Goal: Navigation & Orientation: Find specific page/section

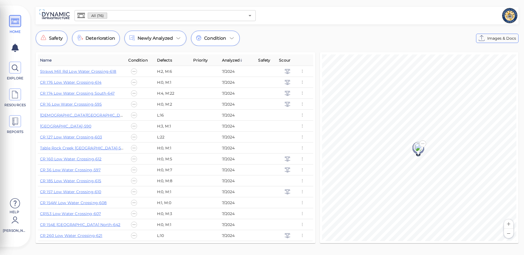
click at [46, 61] on span "Name" at bounding box center [46, 60] width 12 height 7
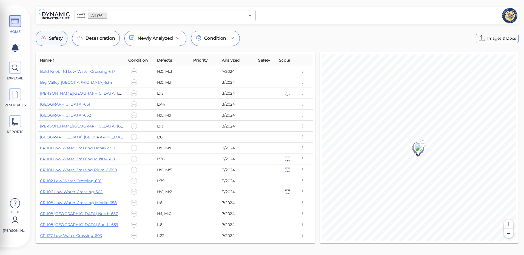
click at [55, 43] on div "Safety" at bounding box center [52, 38] width 32 height 15
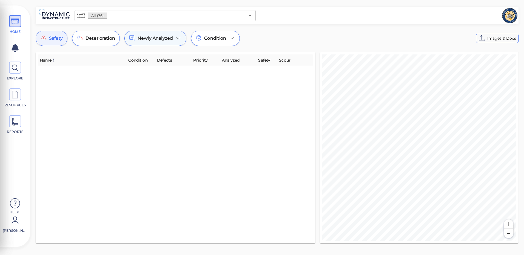
click at [177, 39] on icon at bounding box center [178, 38] width 7 height 7
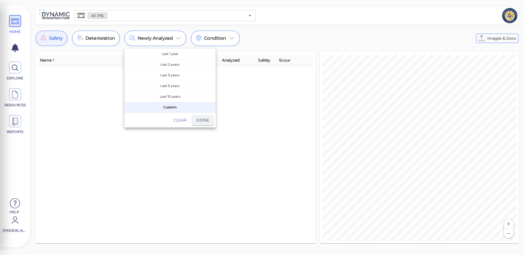
click at [14, 20] on div at bounding box center [262, 127] width 524 height 255
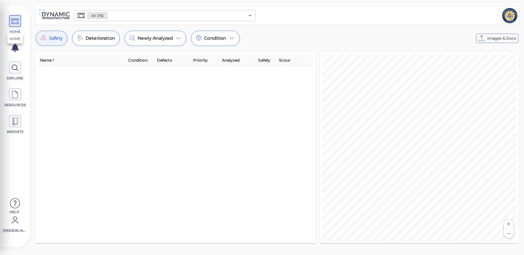
click at [14, 20] on icon at bounding box center [15, 21] width 8 height 12
click at [251, 16] on icon "Open" at bounding box center [250, 15] width 7 height 7
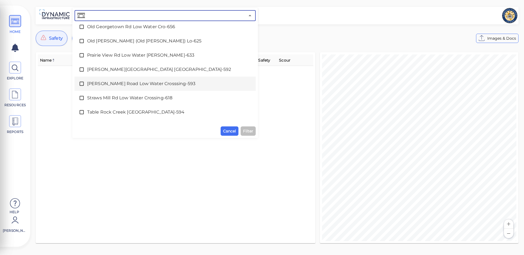
scroll to position [1000, 0]
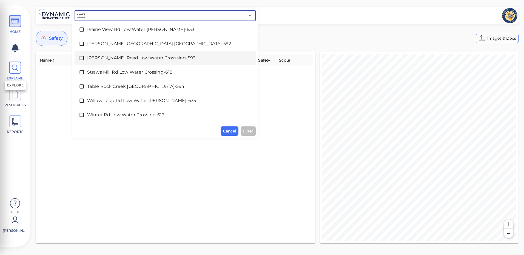
click at [16, 68] on icon at bounding box center [15, 68] width 8 height 12
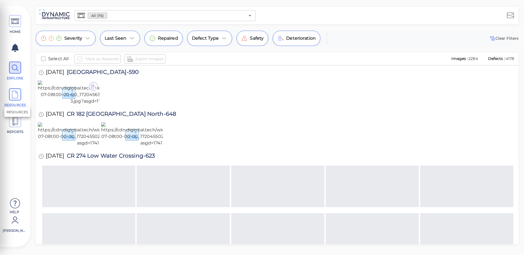
click at [15, 91] on icon at bounding box center [15, 95] width 8 height 12
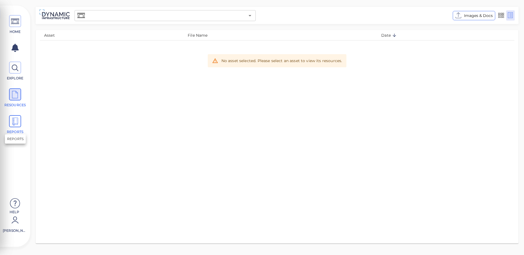
click at [17, 121] on icon at bounding box center [15, 122] width 8 height 12
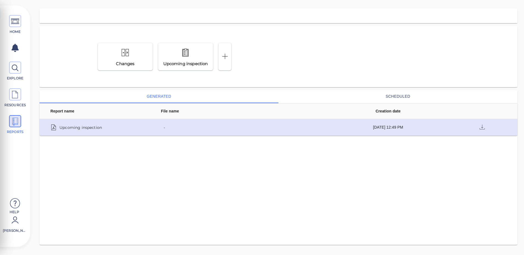
click at [102, 126] on div "Upcoming inspection" at bounding box center [97, 128] width 95 height 8
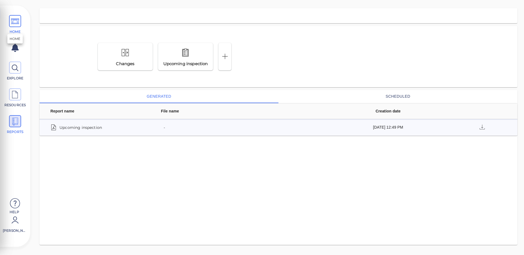
click at [15, 22] on icon at bounding box center [15, 21] width 8 height 12
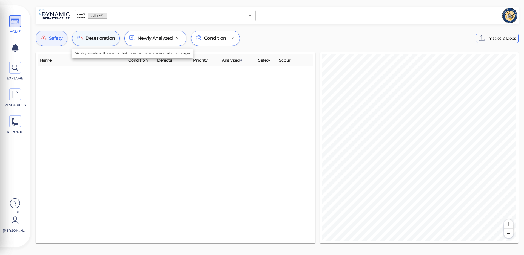
click at [85, 41] on div "Deterioration" at bounding box center [96, 38] width 48 height 15
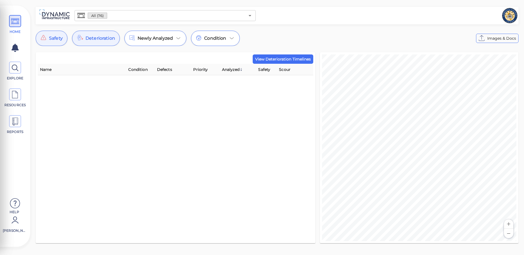
click at [52, 70] on th "Name" at bounding box center [82, 70] width 88 height 12
click at [50, 68] on span "Name" at bounding box center [46, 69] width 12 height 7
click at [40, 38] on div "Safety" at bounding box center [52, 38] width 32 height 15
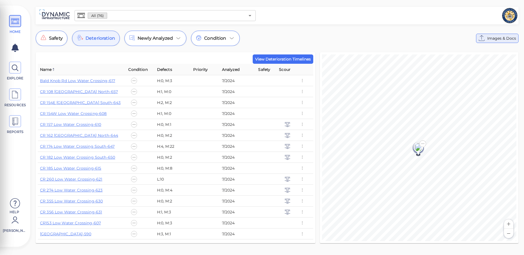
click at [502, 41] on span "Images & Docs" at bounding box center [501, 38] width 29 height 7
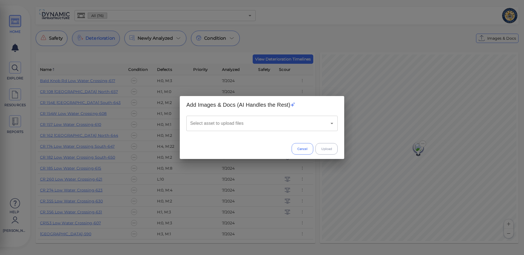
click at [297, 151] on button "Cancel" at bounding box center [303, 149] width 22 height 12
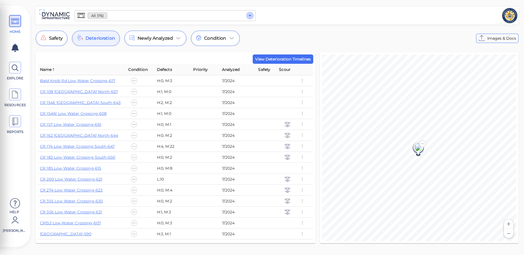
click at [250, 15] on icon "Open" at bounding box center [250, 15] width 3 height 1
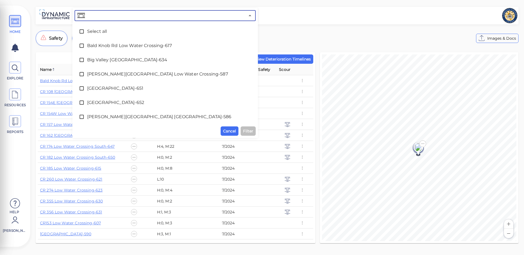
click at [268, 14] on div at bounding box center [388, 15] width 260 height 15
click at [236, 130] on span "Cancel" at bounding box center [229, 131] width 13 height 7
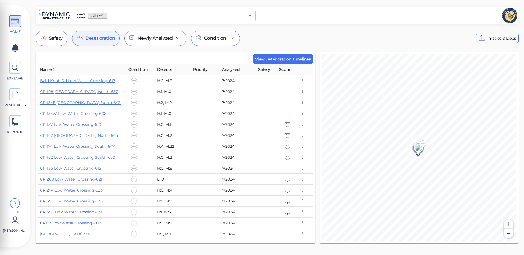
click at [14, 202] on icon at bounding box center [15, 204] width 11 height 16
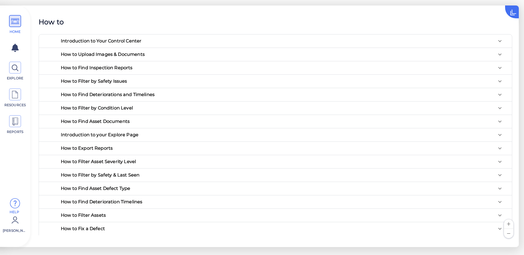
click at [125, 38] on div "Introduction to Your Control Center" at bounding box center [281, 41] width 451 height 13
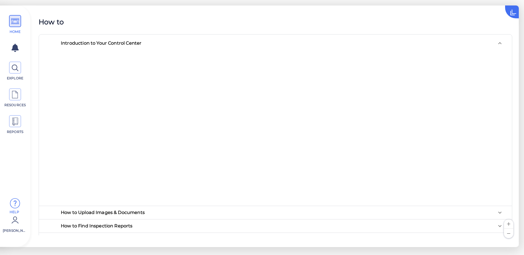
click at [252, 25] on div "How to" at bounding box center [276, 22] width 474 height 10
click at [106, 43] on div "Introduction to Your Control Center" at bounding box center [101, 43] width 81 height 4
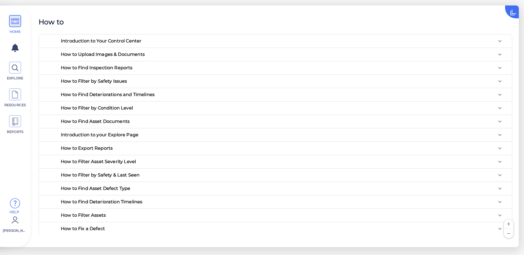
click at [90, 43] on div "How to Filter Assets" at bounding box center [101, 41] width 81 height 4
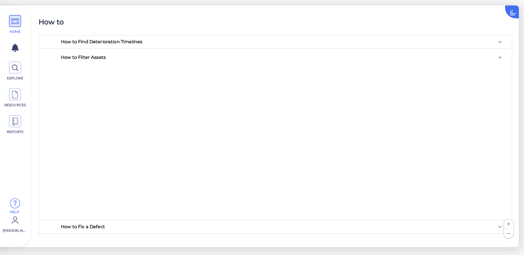
scroll to position [172, 0]
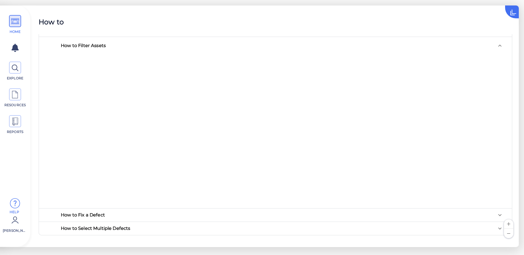
click at [84, 46] on div "How to Filter Assets" at bounding box center [83, 45] width 45 height 4
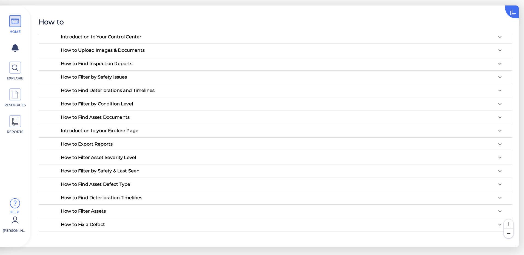
scroll to position [0, 0]
